Goal: Task Accomplishment & Management: Manage account settings

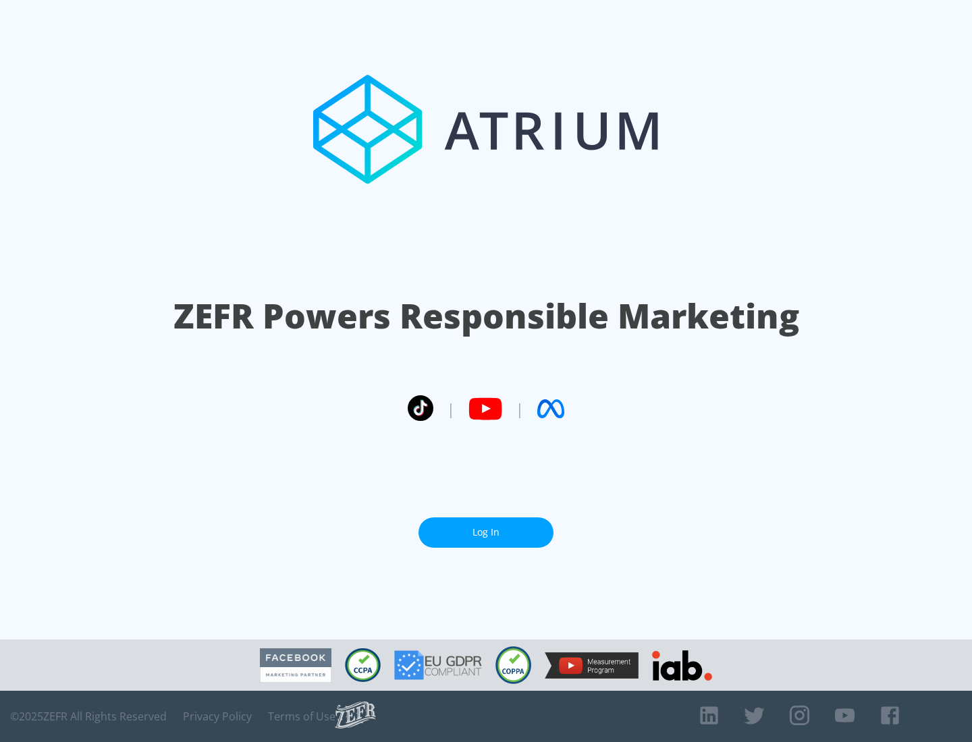
click at [486, 532] on link "Log In" at bounding box center [485, 532] width 135 height 30
